Goal: Information Seeking & Learning: Learn about a topic

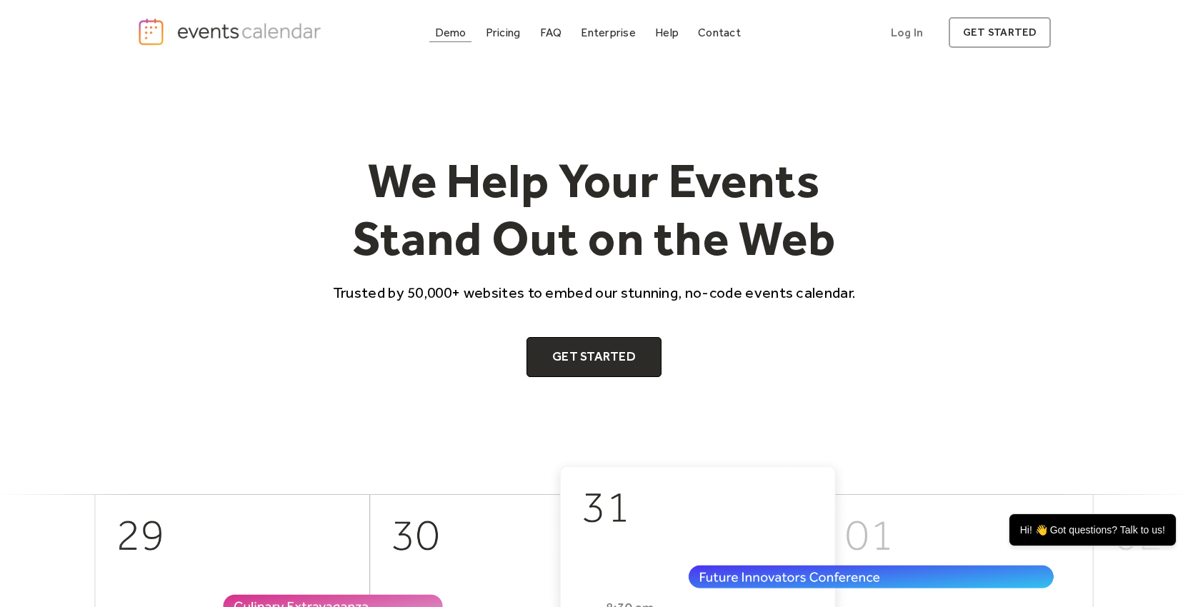
click at [453, 32] on div "Demo" at bounding box center [450, 33] width 31 height 8
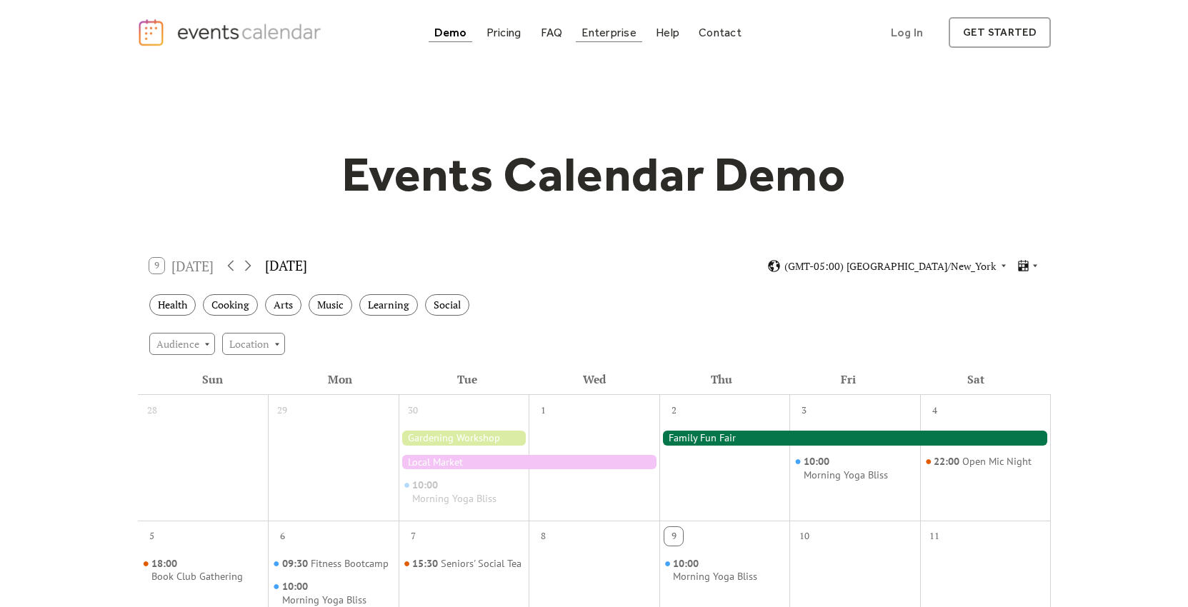
click at [621, 31] on div "Enterprise" at bounding box center [608, 33] width 54 height 8
